Goal: Use online tool/utility: Utilize a website feature to perform a specific function

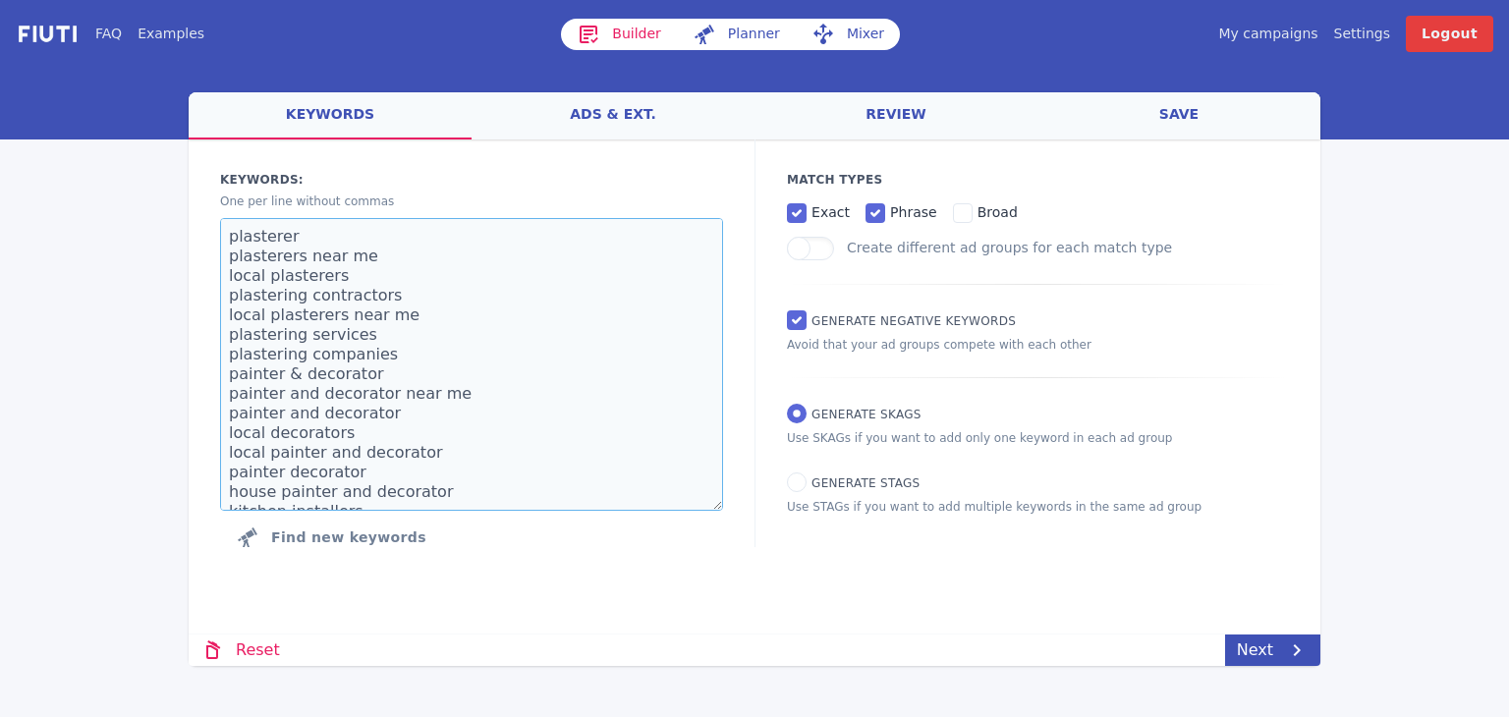
drag, startPoint x: 390, startPoint y: 490, endPoint x: 141, endPoint y: -7, distance: 556.4
click at [141, 0] on html "FAQ Examples Builder Planner Mixer My campaigns Price Settings Login Logout wel…" at bounding box center [754, 358] width 1509 height 717
paste textarea "3d plates 3d gel plates 3d number plates 3d gel number plates 3d reg plates 3d …"
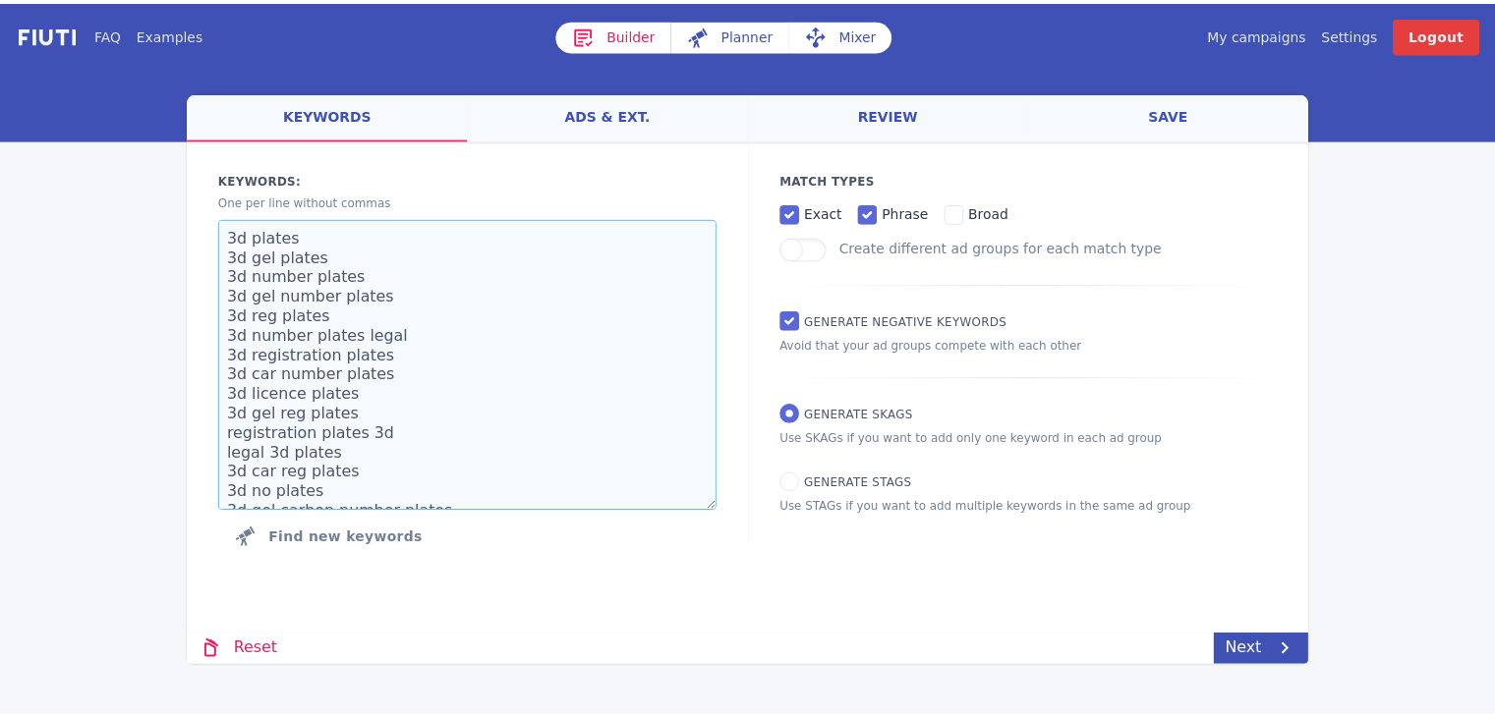
scroll to position [543, 0]
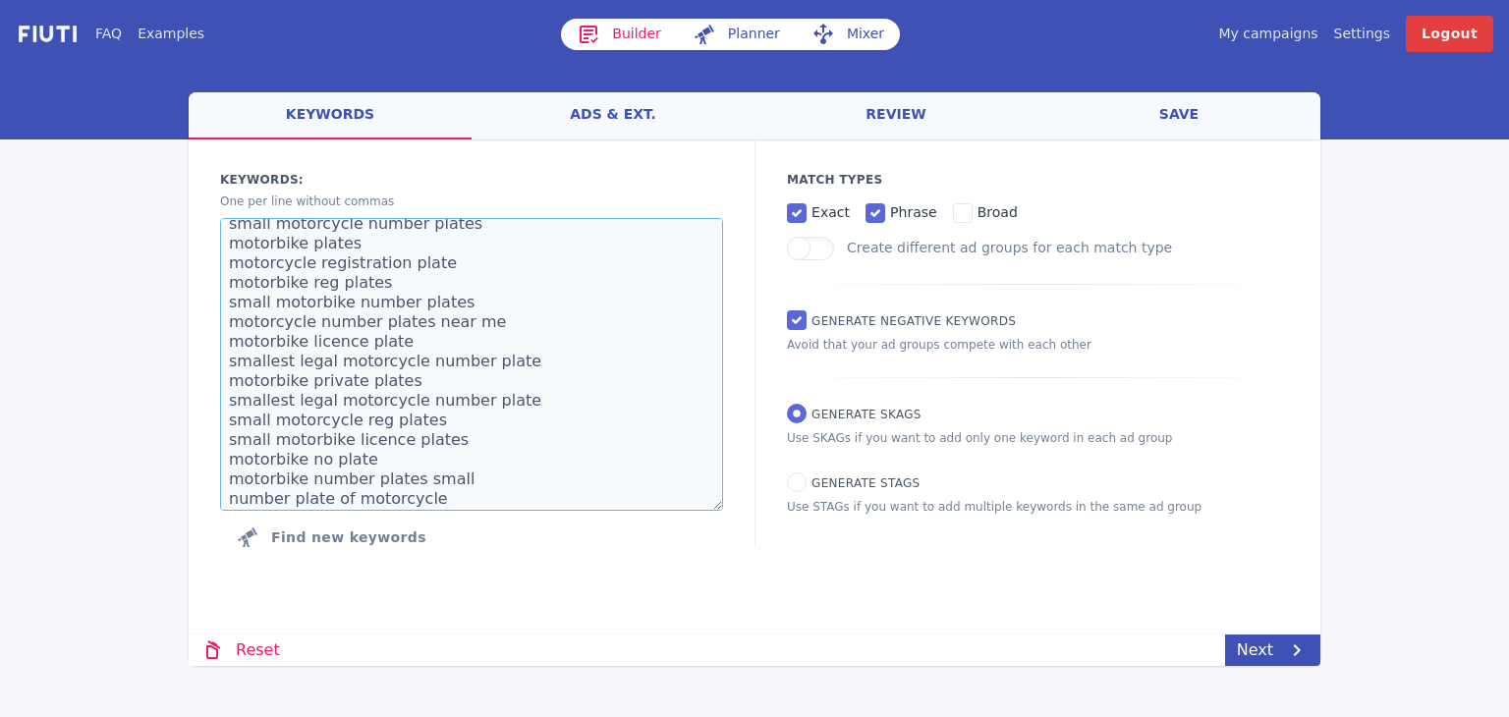
type textarea "3d plates 3d gel plates 3d number plates 3d gel number plates 3d reg plates 3d …"
click at [799, 212] on input "exact" at bounding box center [797, 213] width 20 height 20
checkbox input "false"
click at [878, 210] on label "phrase" at bounding box center [902, 212] width 72 height 24
click at [878, 210] on input "phrase" at bounding box center [876, 213] width 20 height 20
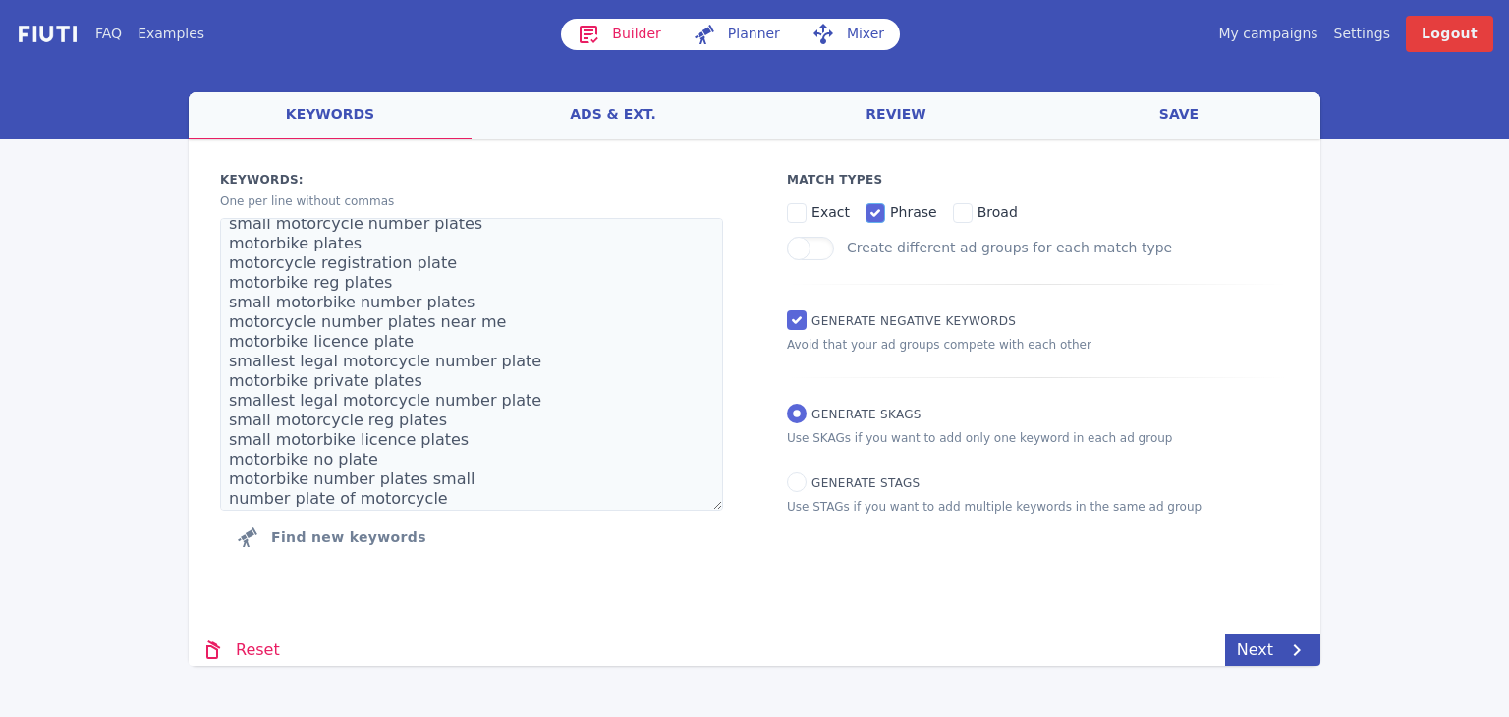
checkbox input "false"
click at [800, 217] on input "exact" at bounding box center [797, 213] width 20 height 20
checkbox input "true"
click at [790, 494] on div "Match Types exact phrase broad Create different ad groups for each match type G…" at bounding box center [1038, 344] width 566 height 408
click at [802, 484] on input "Generate STAGs" at bounding box center [797, 483] width 20 height 20
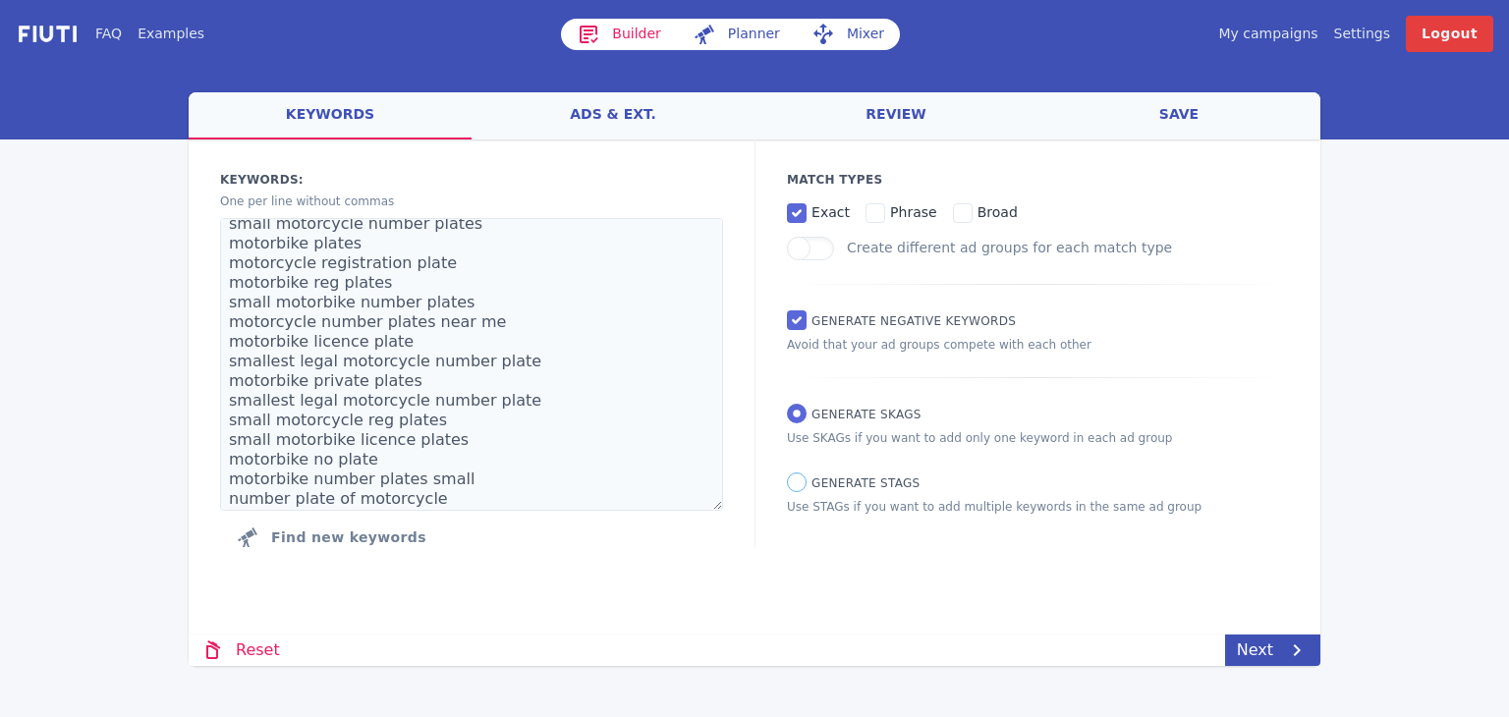
radio input "true"
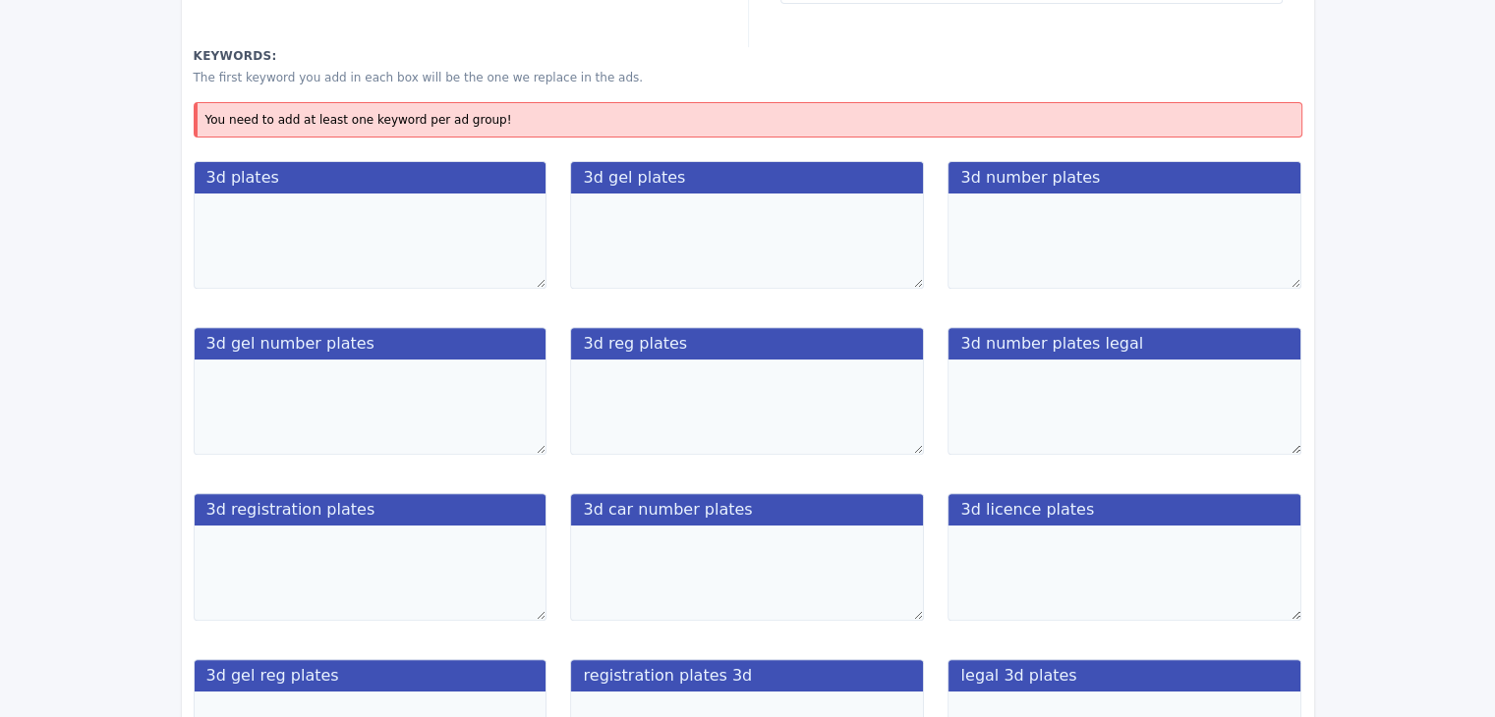
scroll to position [688, 0]
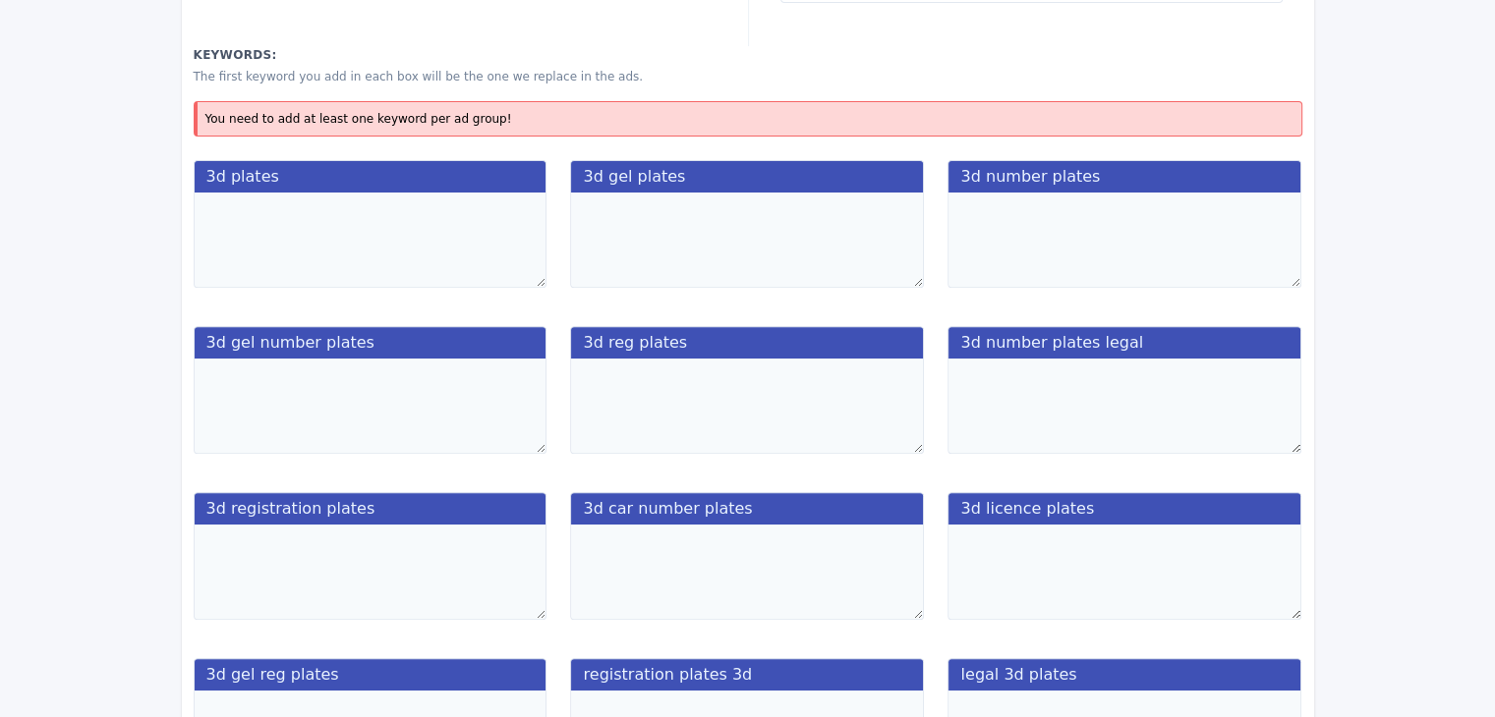
click at [338, 215] on textarea at bounding box center [371, 240] width 354 height 95
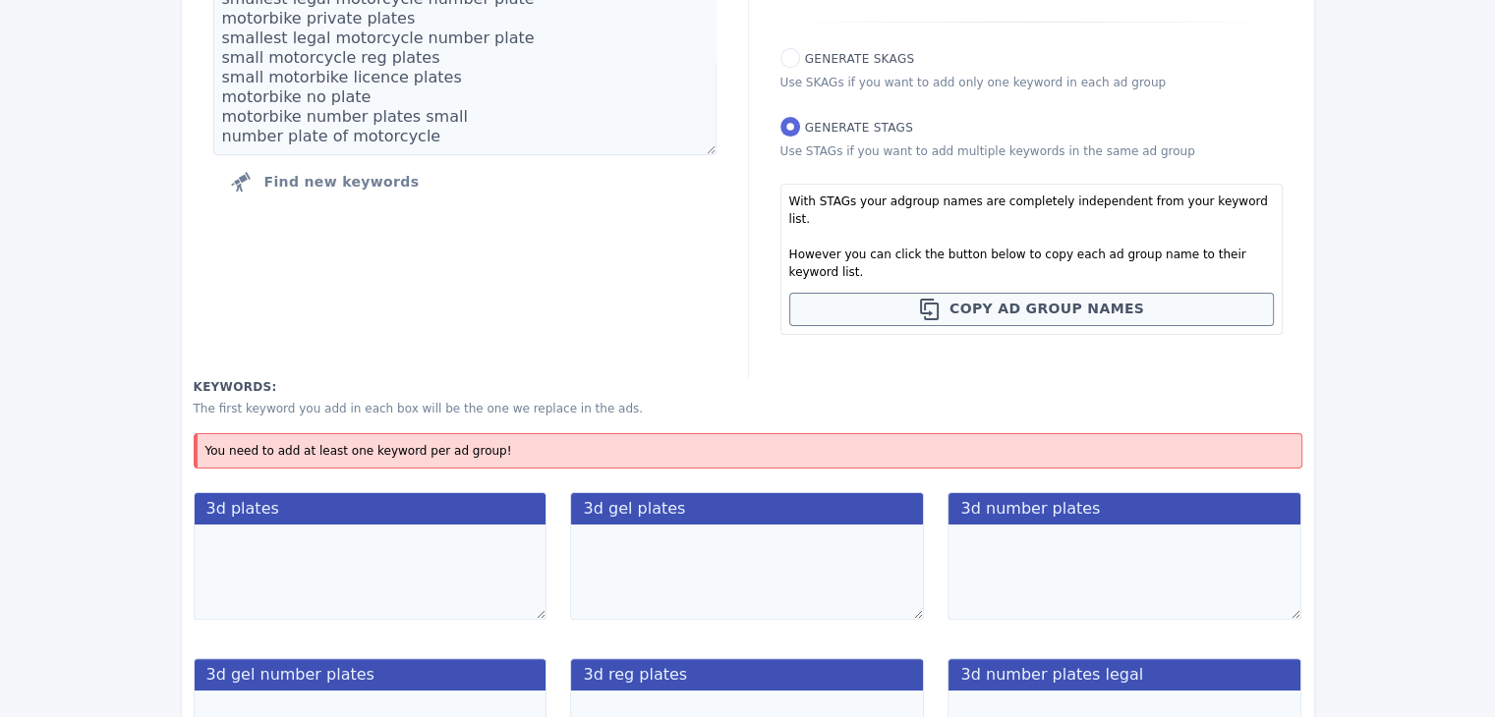
scroll to position [491, 0]
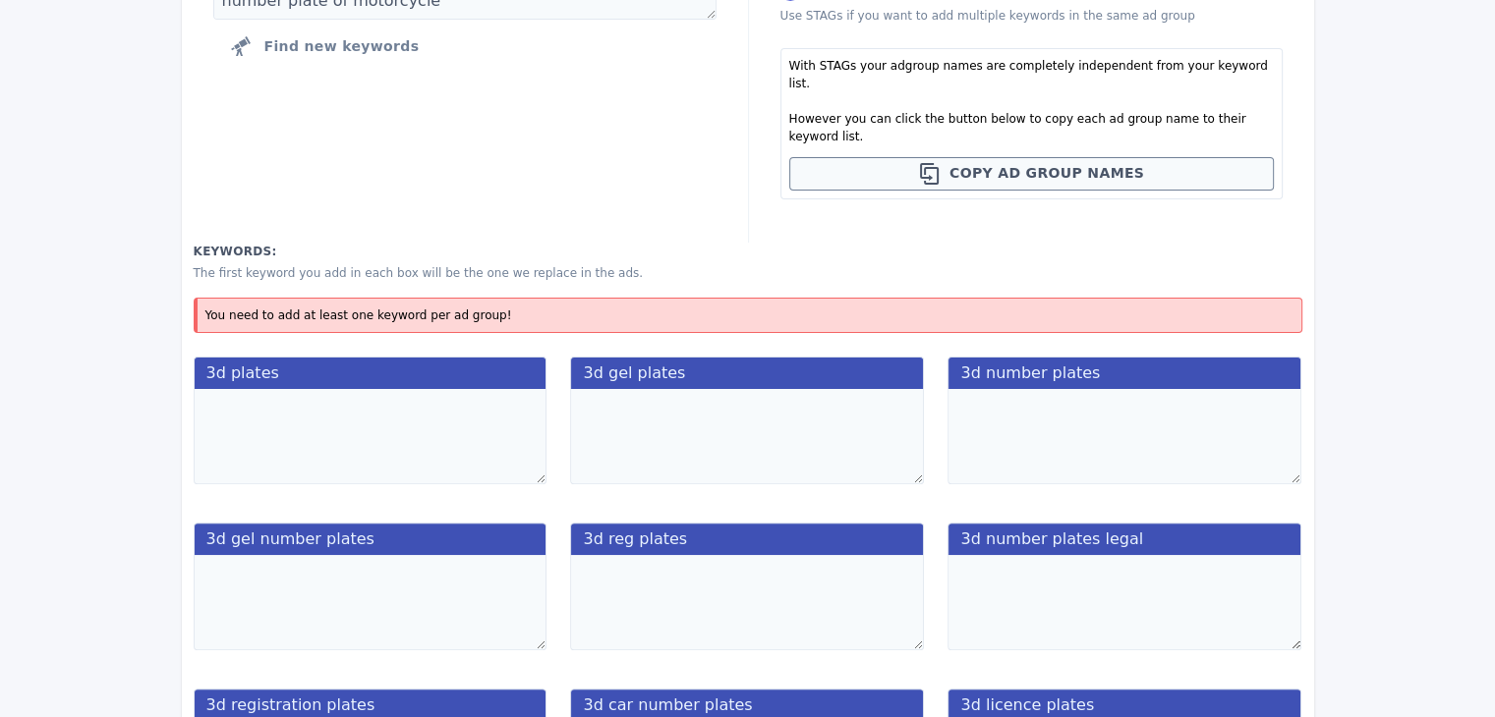
click at [904, 445] on textarea at bounding box center [747, 436] width 354 height 95
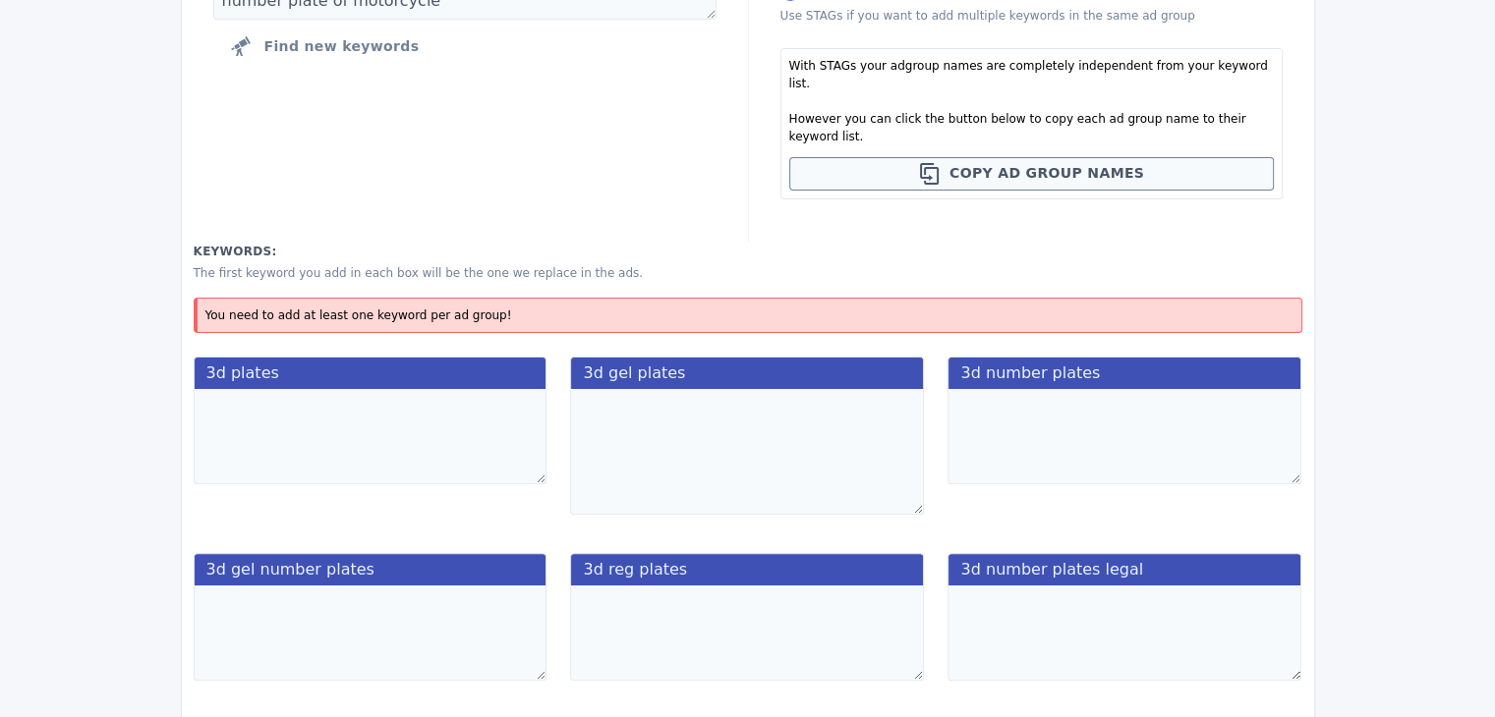
drag, startPoint x: 911, startPoint y: 441, endPoint x: 684, endPoint y: 314, distance: 260.0
click at [902, 462] on textarea at bounding box center [747, 452] width 354 height 126
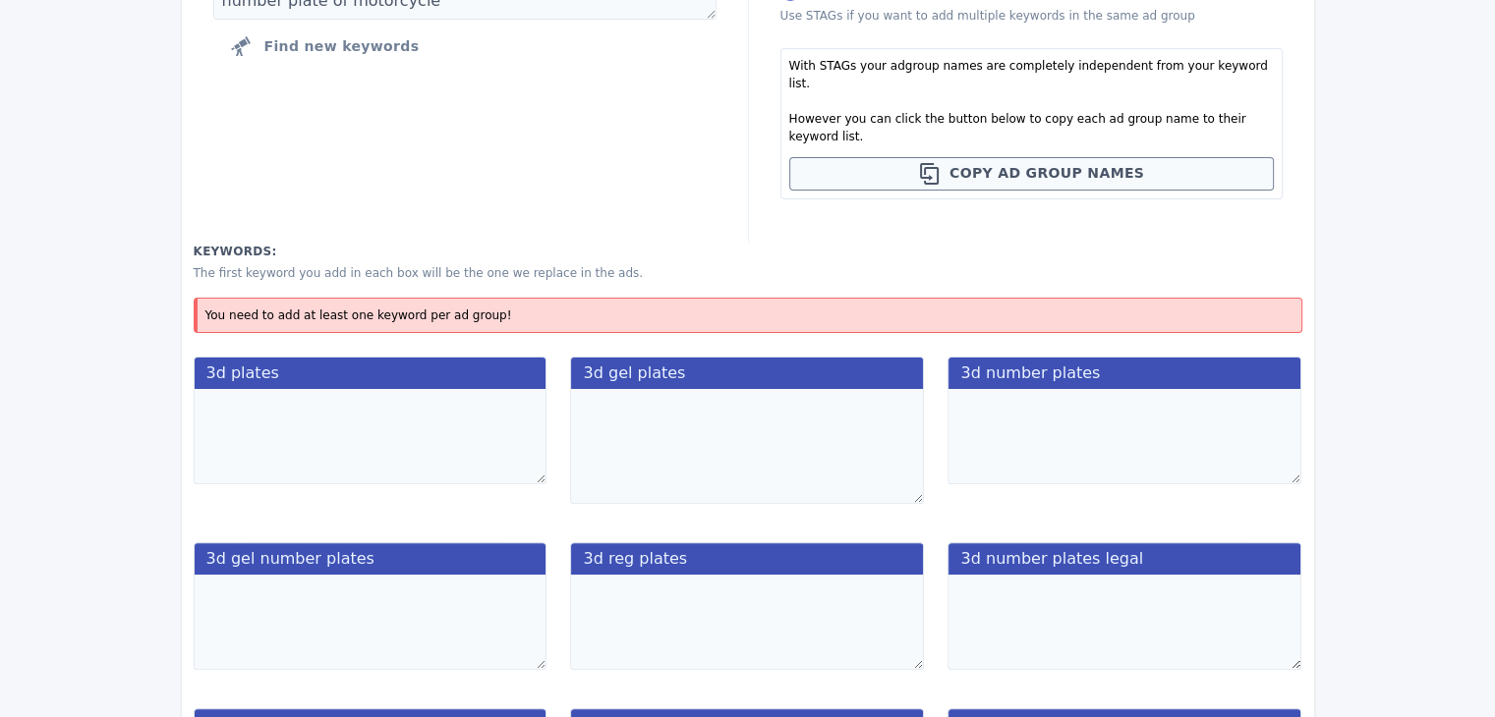
click at [640, 357] on label "3d gel plates" at bounding box center [747, 373] width 354 height 32
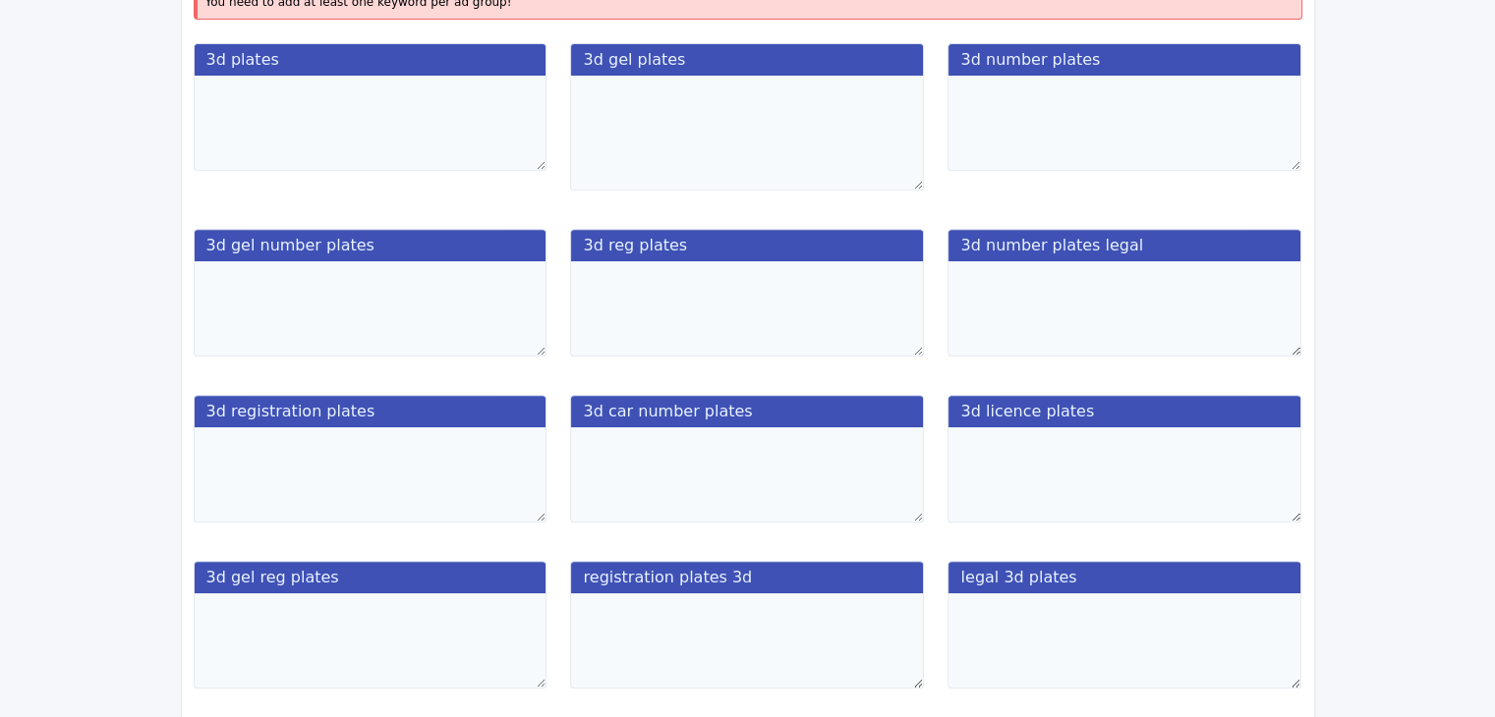
scroll to position [117, 0]
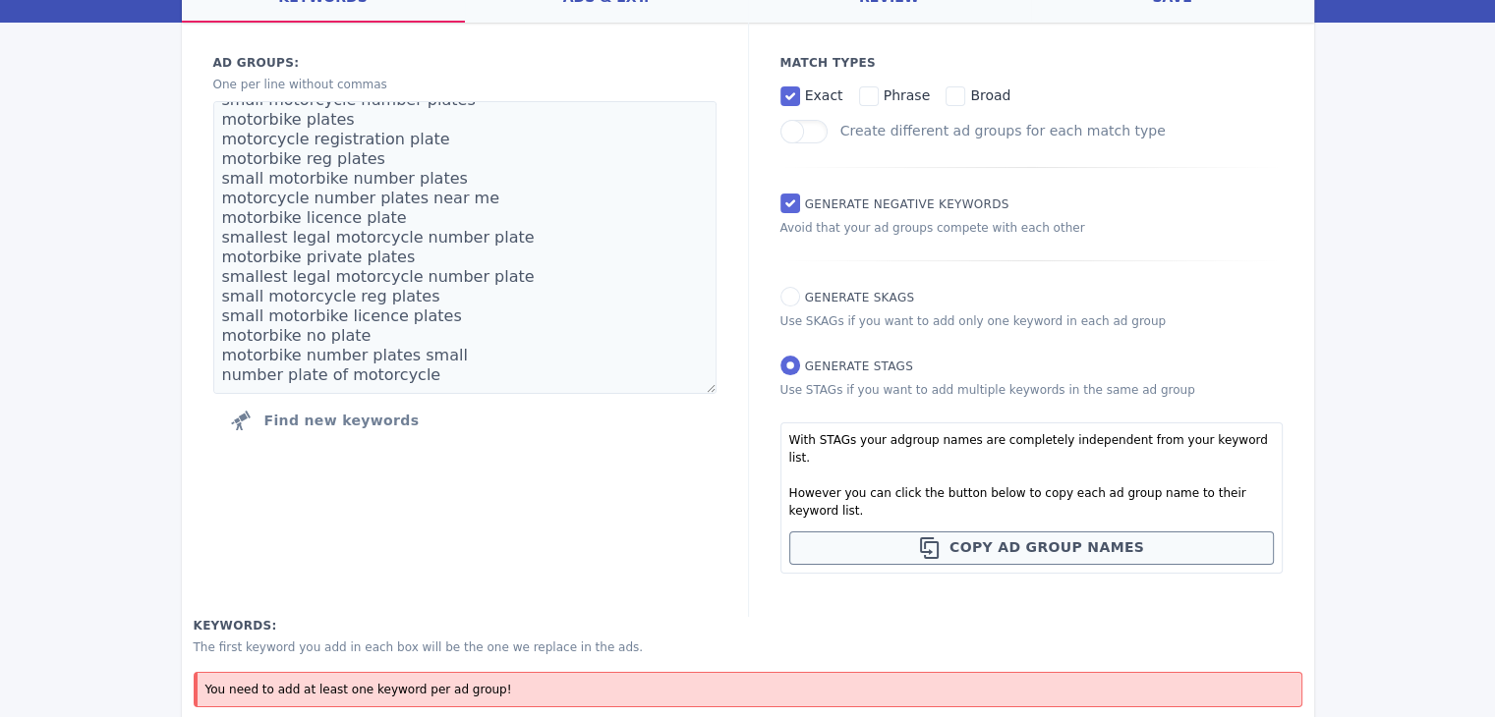
click at [798, 311] on div "Match Types exact phrase broad Create different ad groups for each match type G…" at bounding box center [1031, 320] width 566 height 595
click at [795, 306] on input "Generate SKAGs" at bounding box center [790, 297] width 20 height 20
radio input "true"
radio input "false"
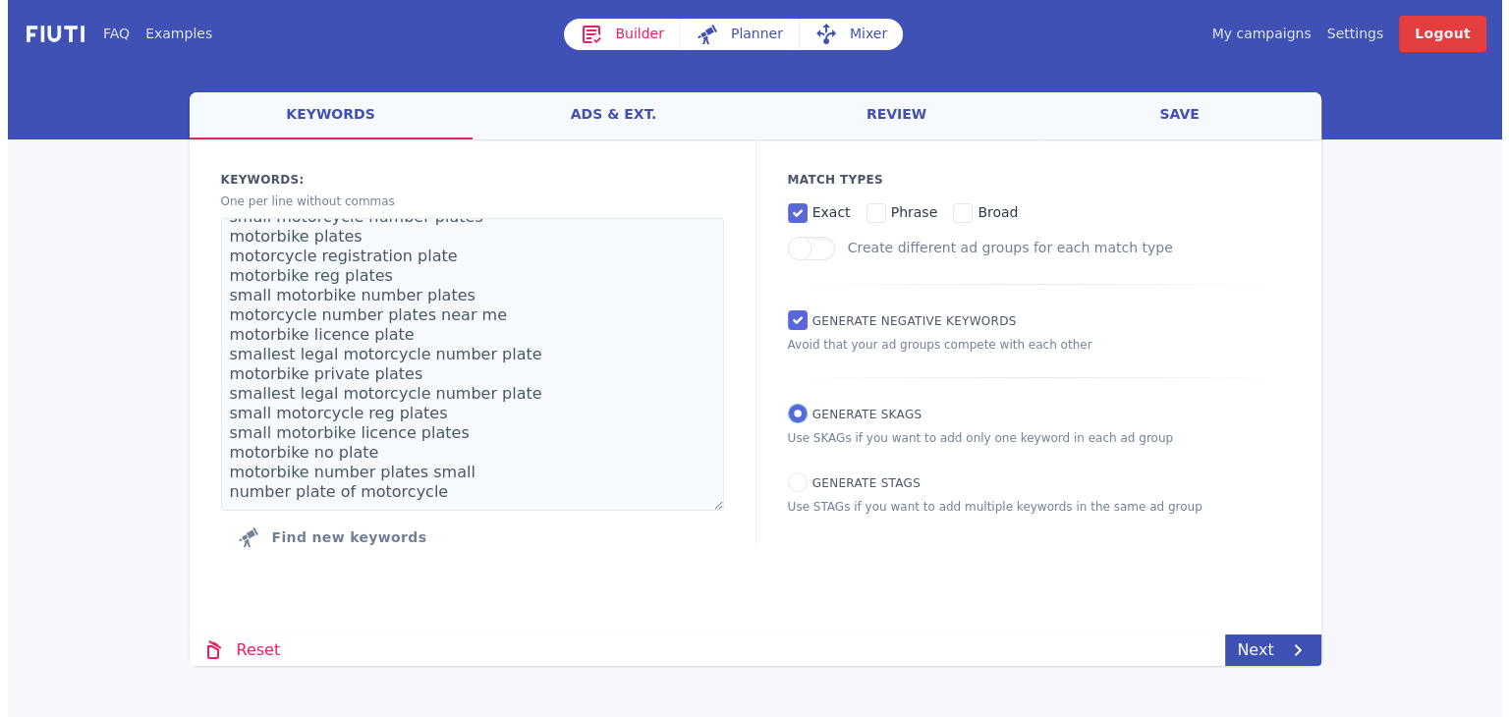
scroll to position [0, 0]
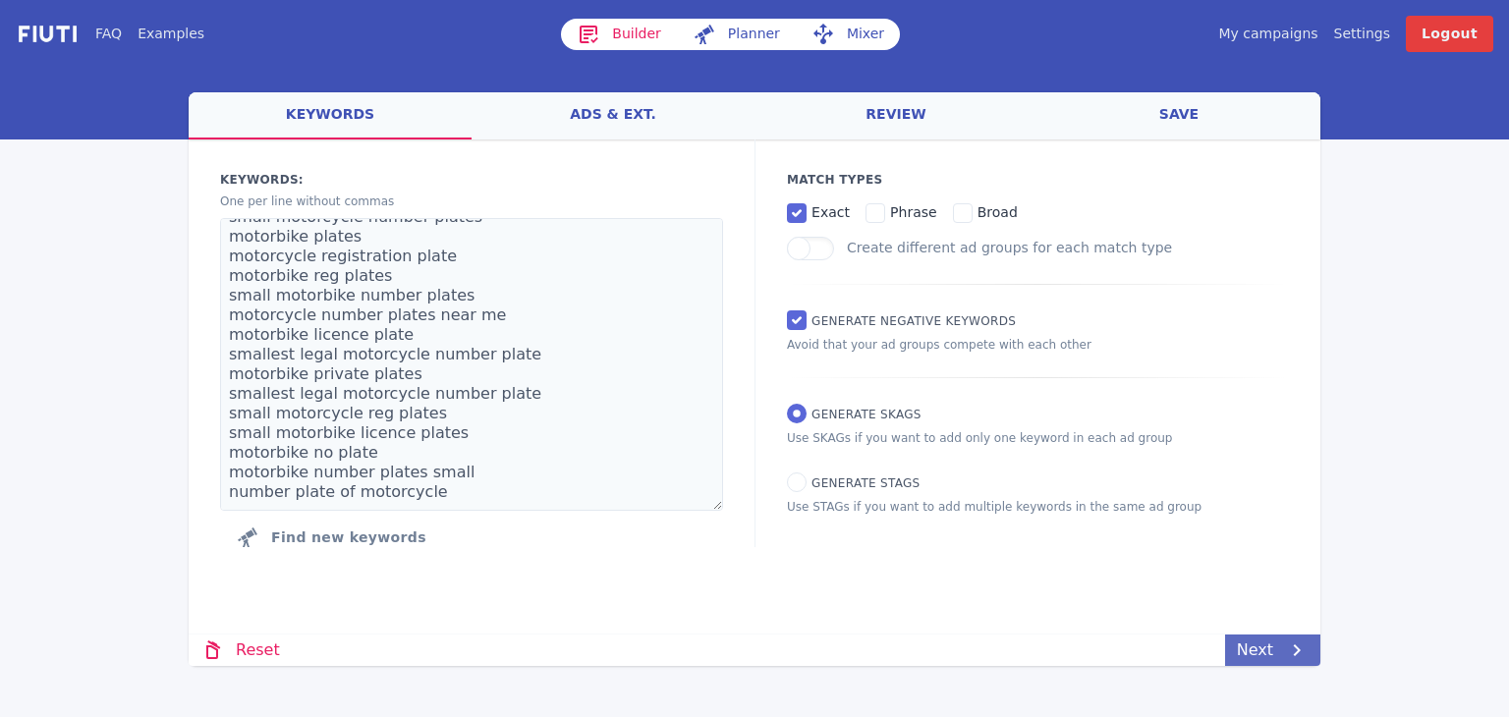
click at [1286, 645] on icon at bounding box center [1297, 651] width 24 height 24
